Goal: Task Accomplishment & Management: Manage account settings

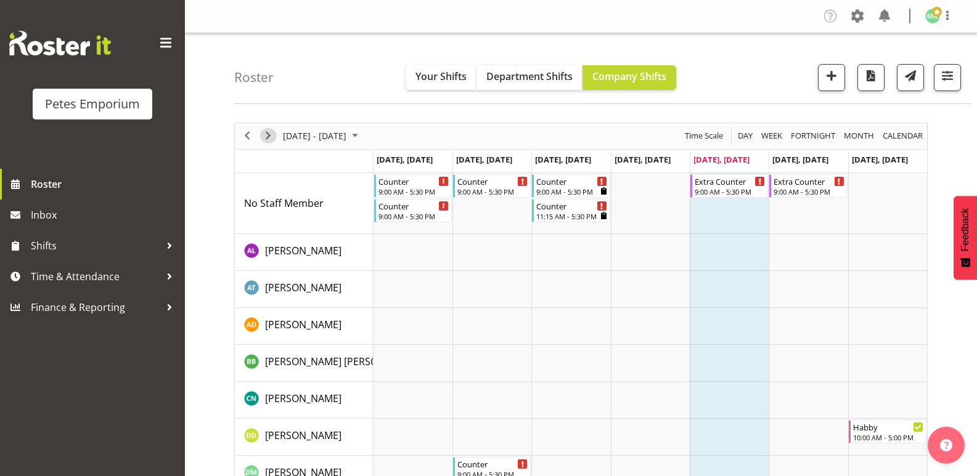
click at [267, 136] on span "Next" at bounding box center [268, 135] width 15 height 15
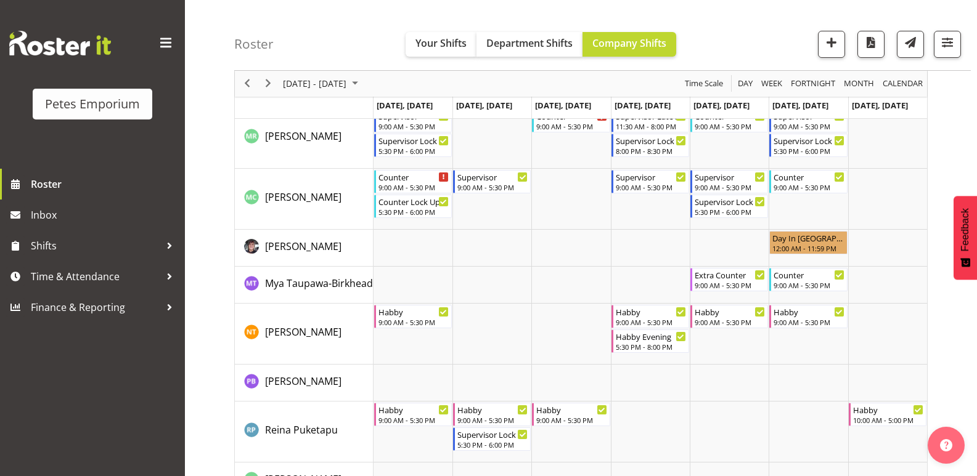
scroll to position [860, 0]
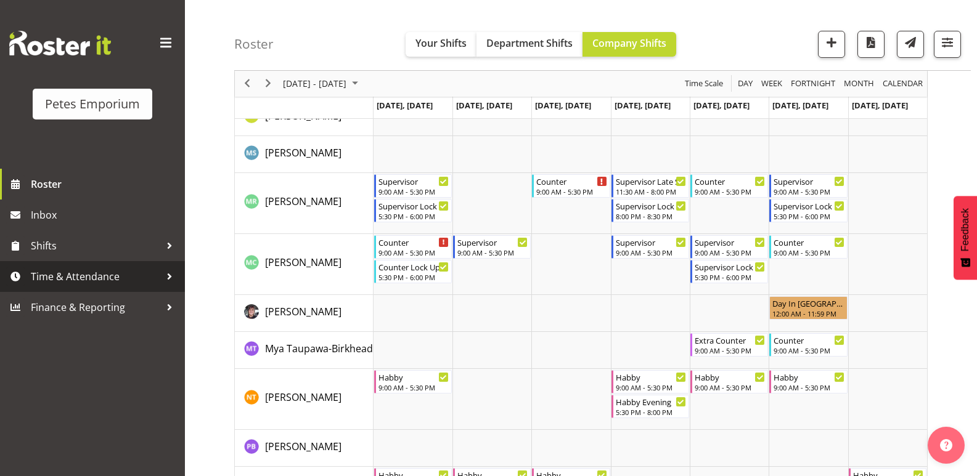
click at [69, 276] on span "Time & Attendance" at bounding box center [95, 277] width 129 height 18
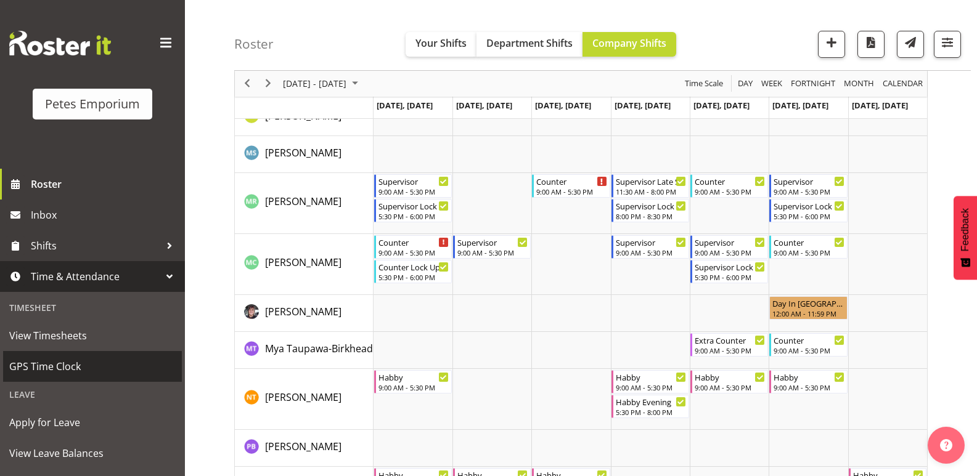
click at [70, 372] on span "GPS Time Clock" at bounding box center [92, 366] width 166 height 18
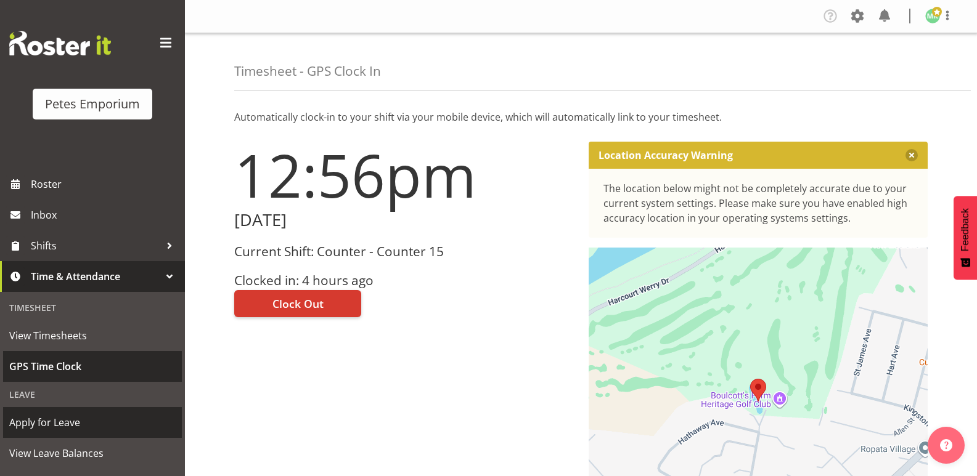
scroll to position [88, 0]
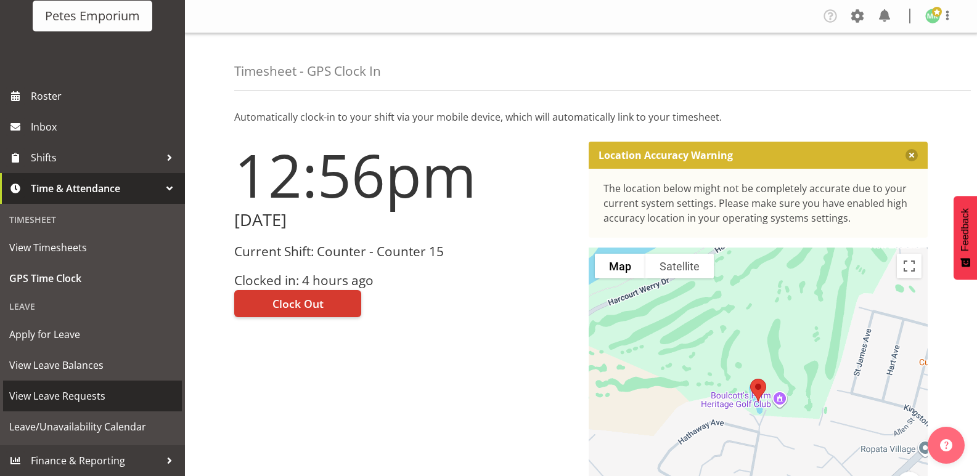
click at [82, 395] on span "View Leave Requests" at bounding box center [92, 396] width 166 height 18
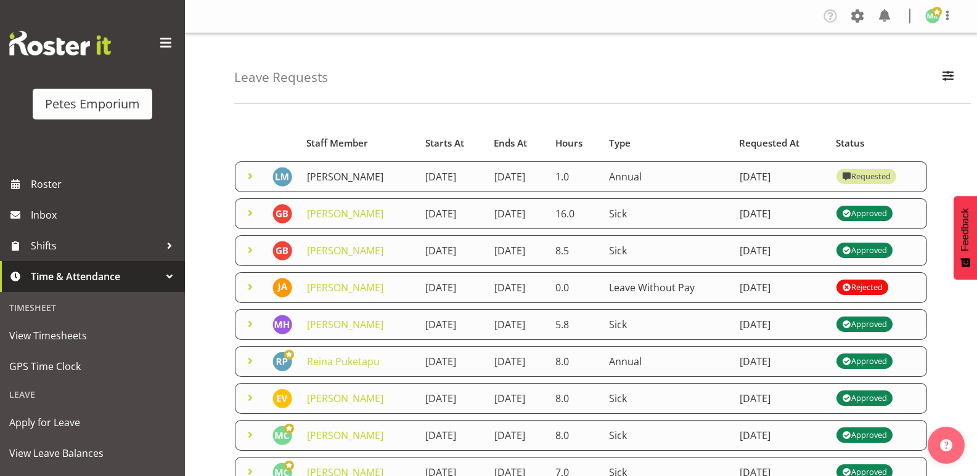
click at [364, 174] on link "[PERSON_NAME]" at bounding box center [345, 177] width 76 height 14
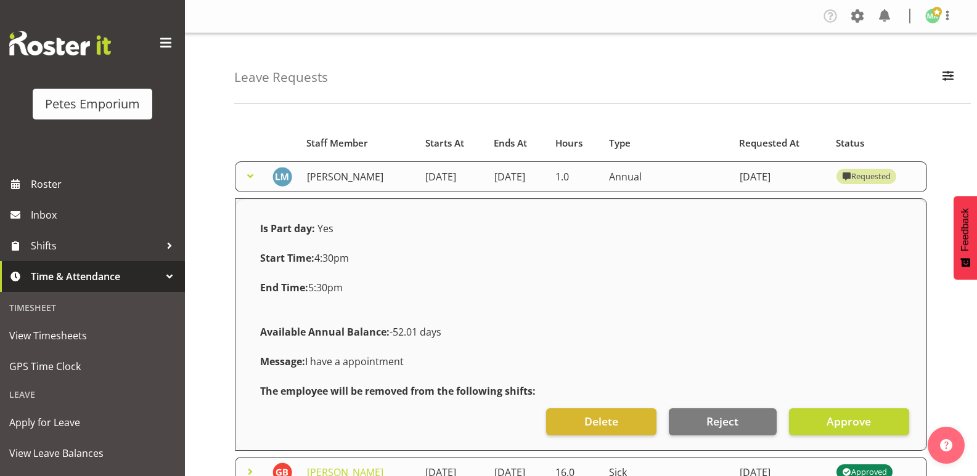
click at [364, 178] on link "Lianne Morete" at bounding box center [345, 177] width 76 height 14
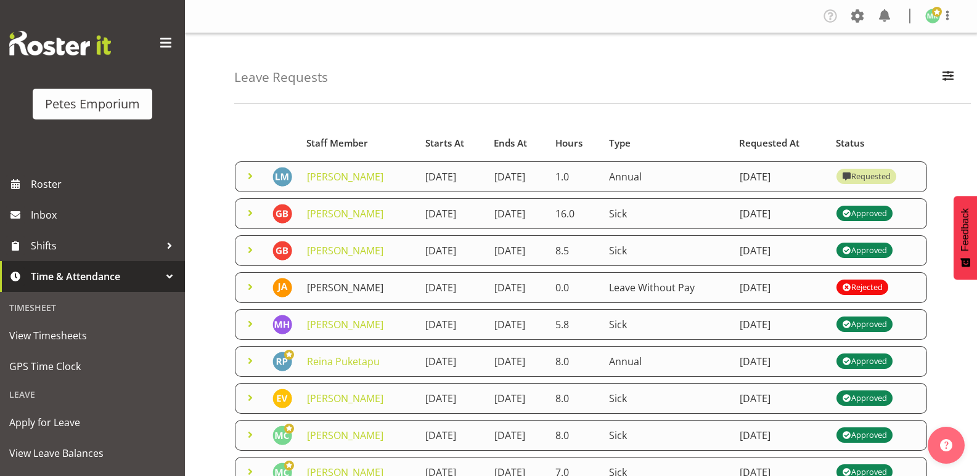
click at [374, 294] on link "Jeseryl Armstrong" at bounding box center [345, 288] width 76 height 14
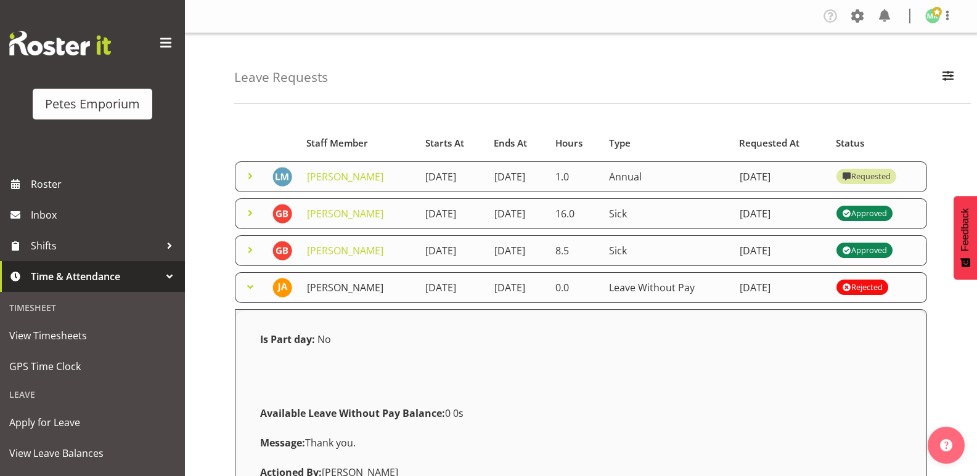
click at [375, 293] on link "Jeseryl Armstrong" at bounding box center [345, 288] width 76 height 14
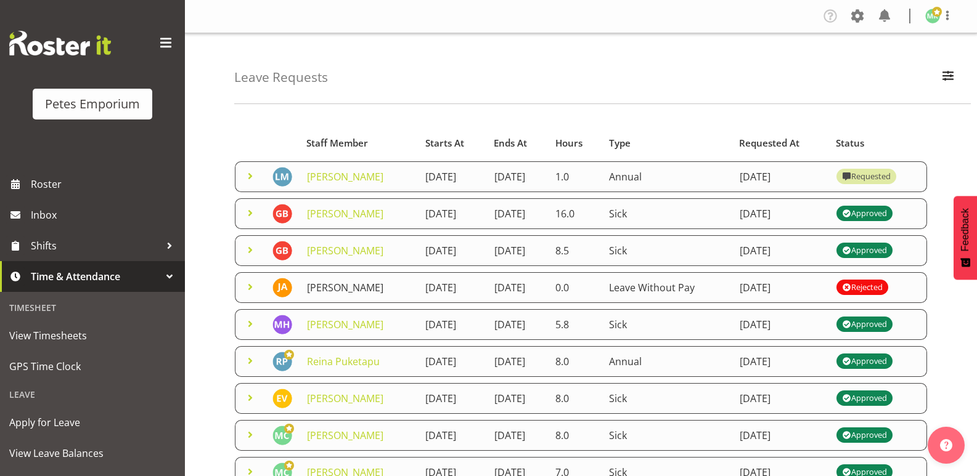
scroll to position [62, 0]
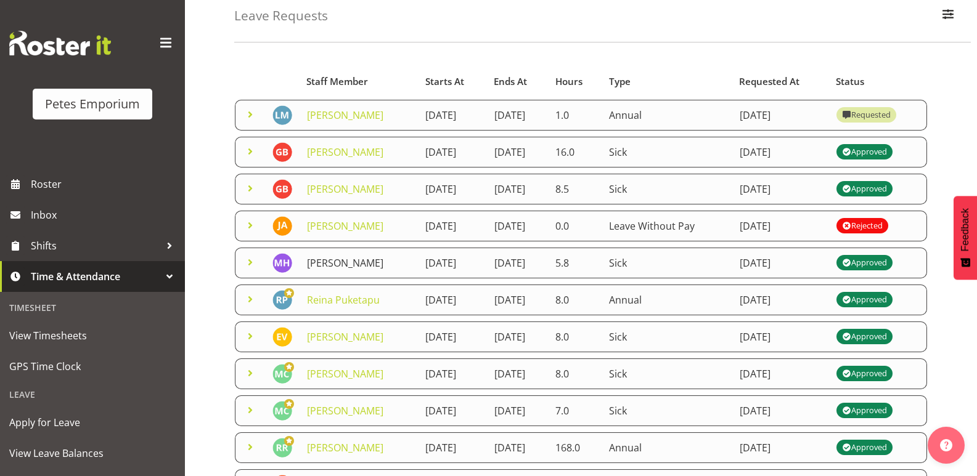
click at [376, 270] on link "Mackenzie Angus" at bounding box center [345, 263] width 76 height 14
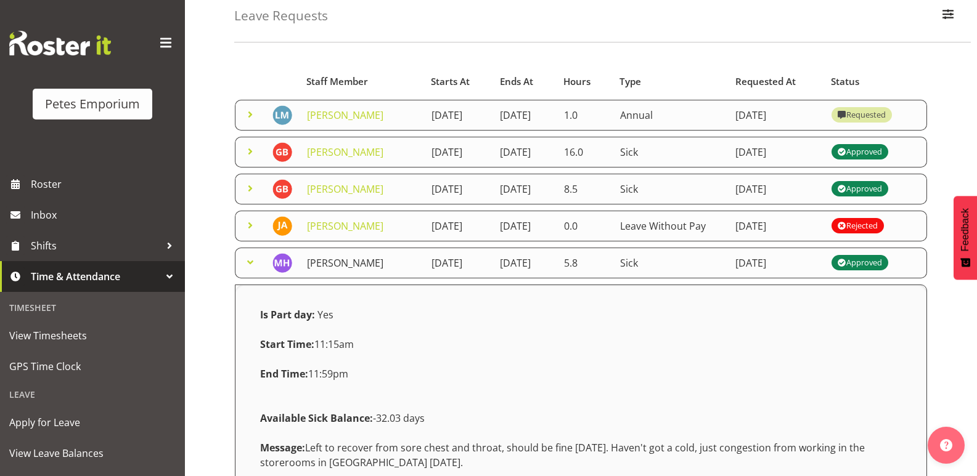
scroll to position [123, 0]
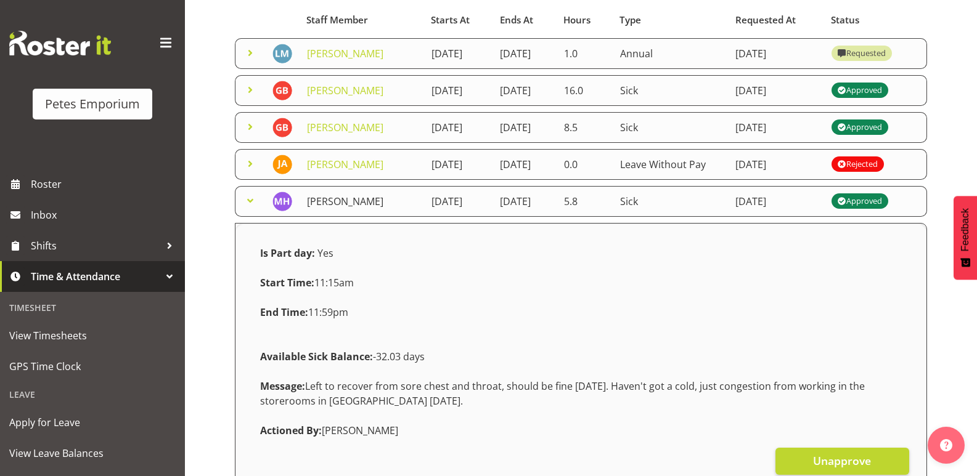
click at [376, 208] on link "[PERSON_NAME]" at bounding box center [345, 202] width 76 height 14
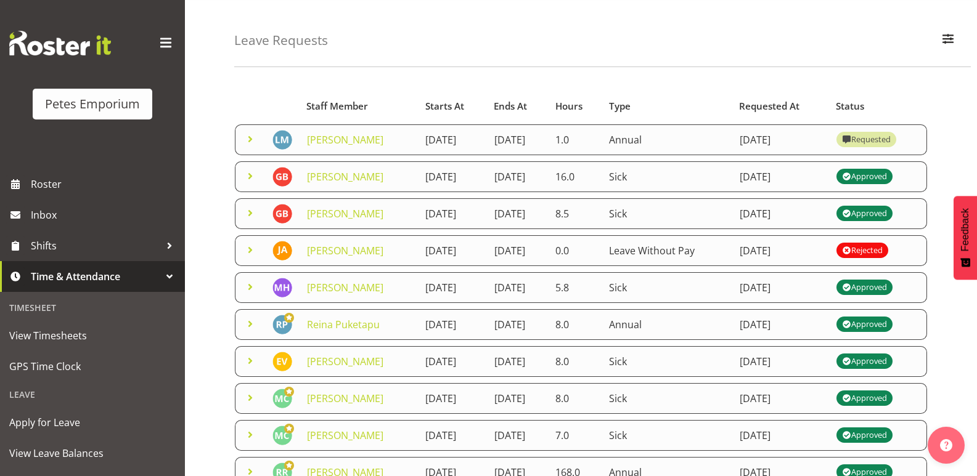
scroll to position [0, 0]
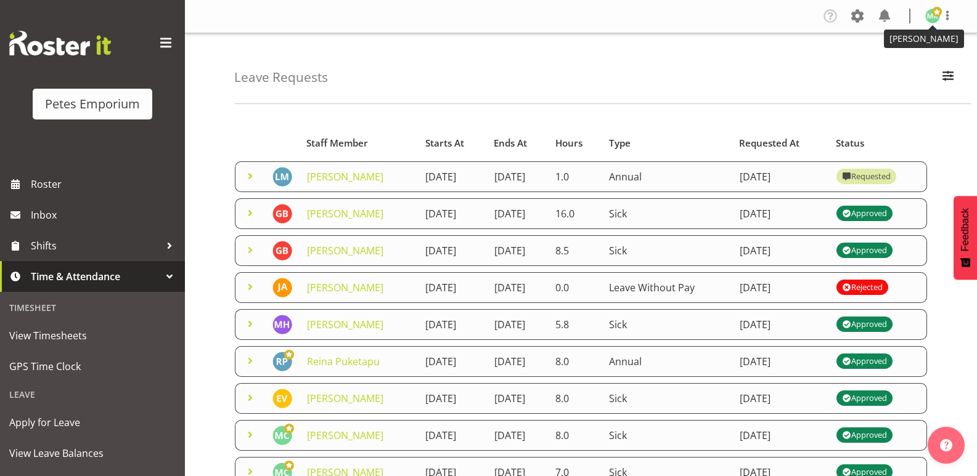
click at [933, 17] on img at bounding box center [932, 16] width 15 height 15
click at [862, 65] on link "Log Out" at bounding box center [895, 65] width 118 height 22
